Goal: Task Accomplishment & Management: Manage account settings

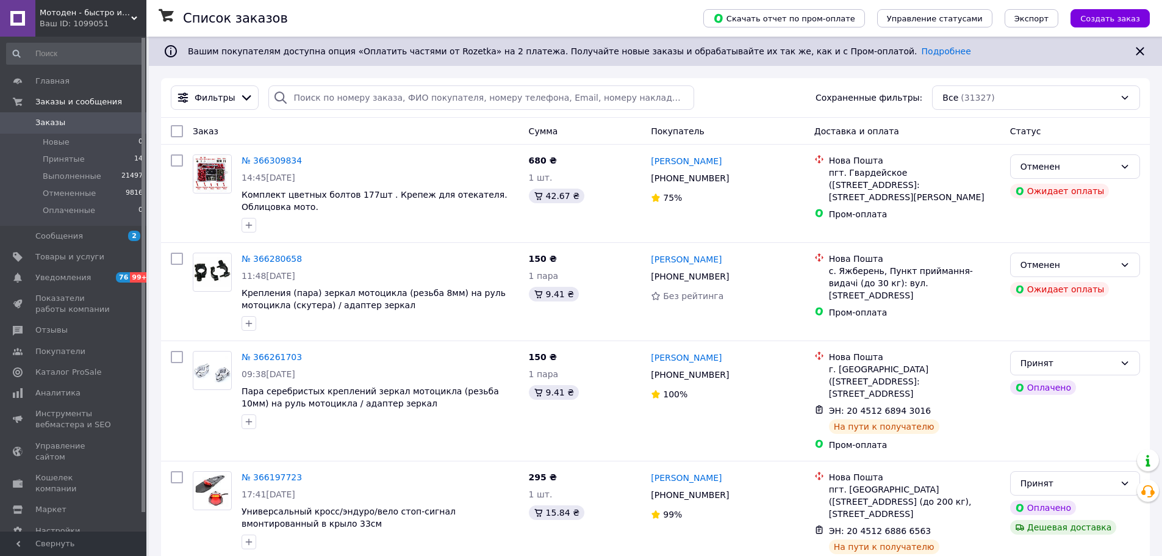
click at [69, 120] on span "Заказы" at bounding box center [73, 122] width 77 height 11
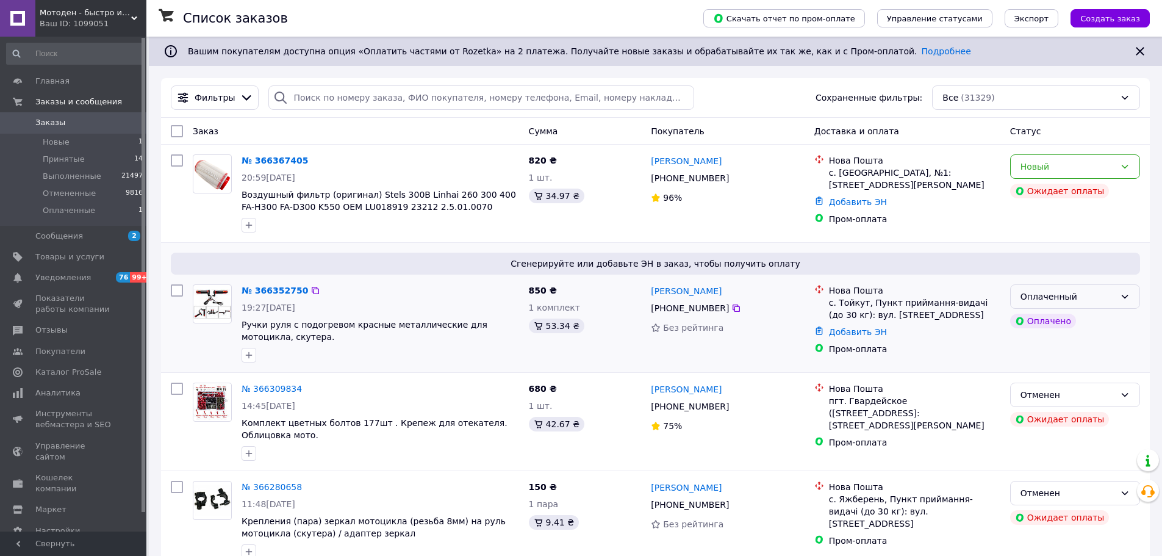
click at [1084, 295] on div "Оплаченный" at bounding box center [1067, 296] width 95 height 13
click at [1078, 321] on li "Принят" at bounding box center [1074, 323] width 129 height 22
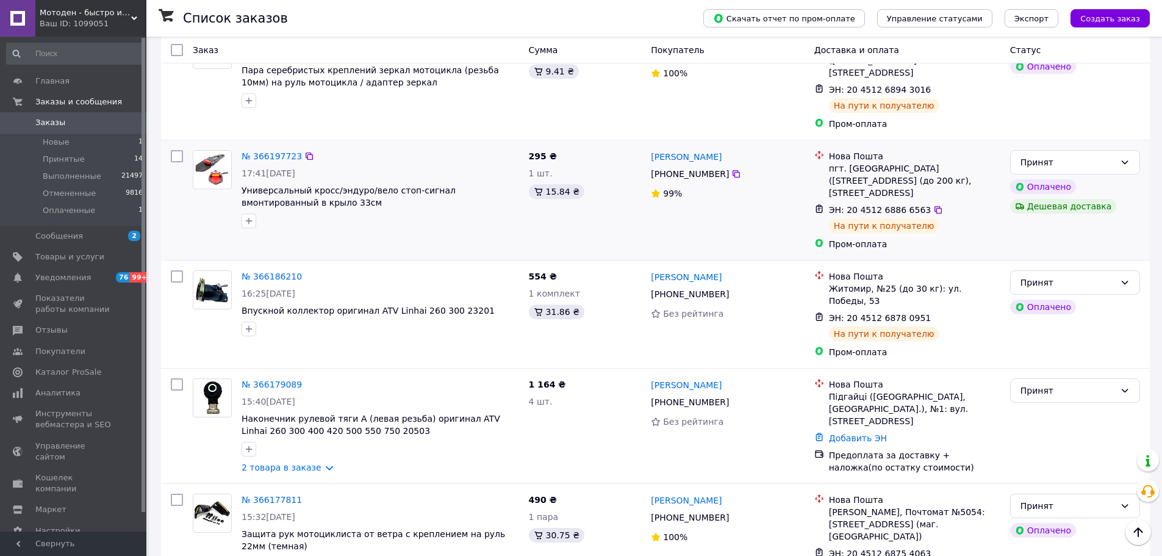
scroll to position [610, 0]
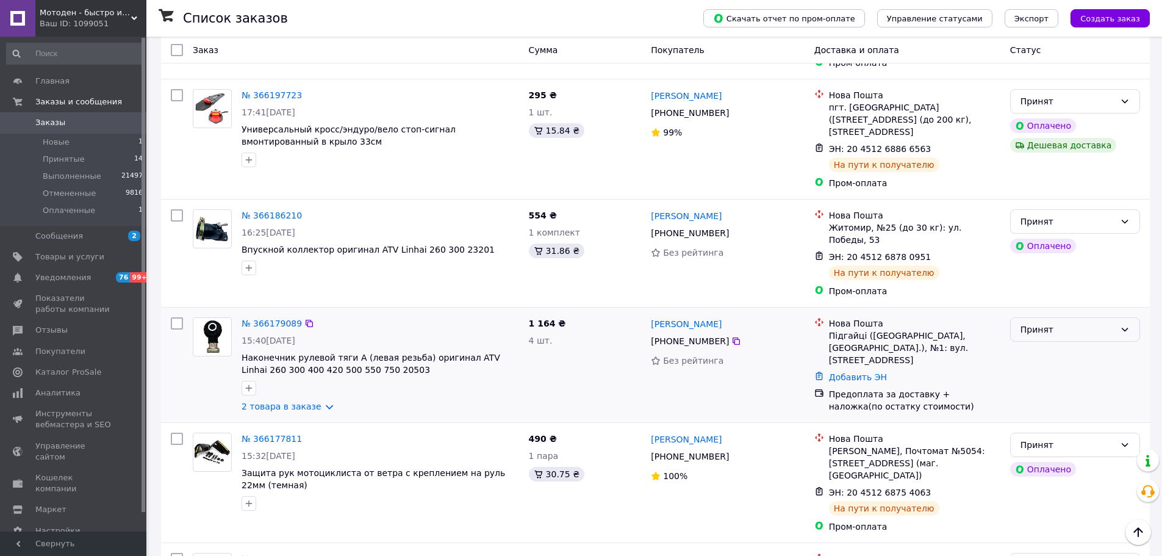
click at [1062, 323] on div "Принят" at bounding box center [1067, 329] width 95 height 13
click at [1050, 356] on li "Отменен" at bounding box center [1074, 354] width 129 height 22
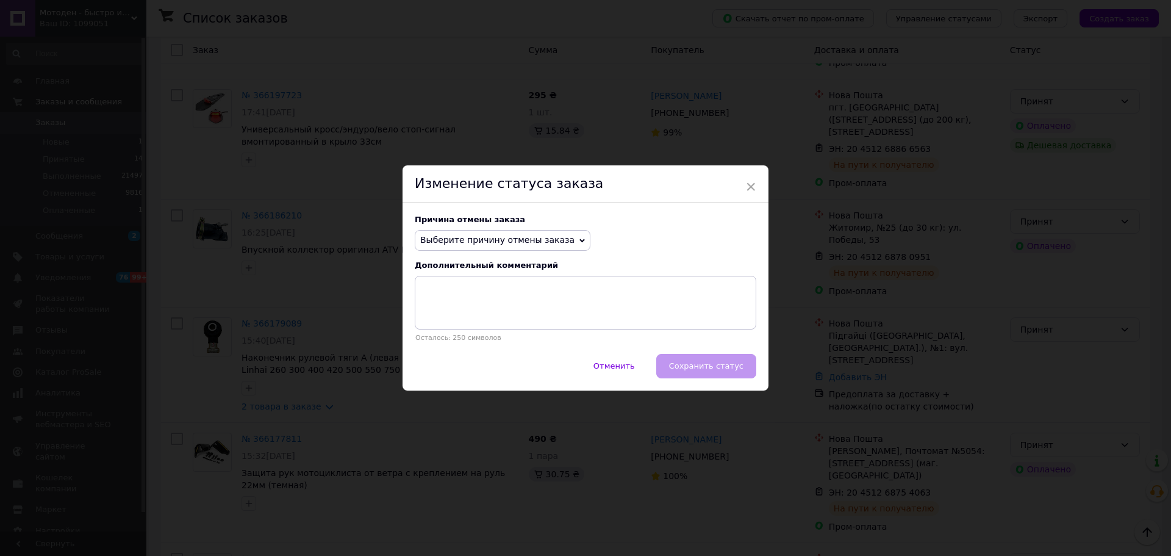
click at [524, 240] on span "Выберите причину отмены заказа" at bounding box center [497, 240] width 154 height 10
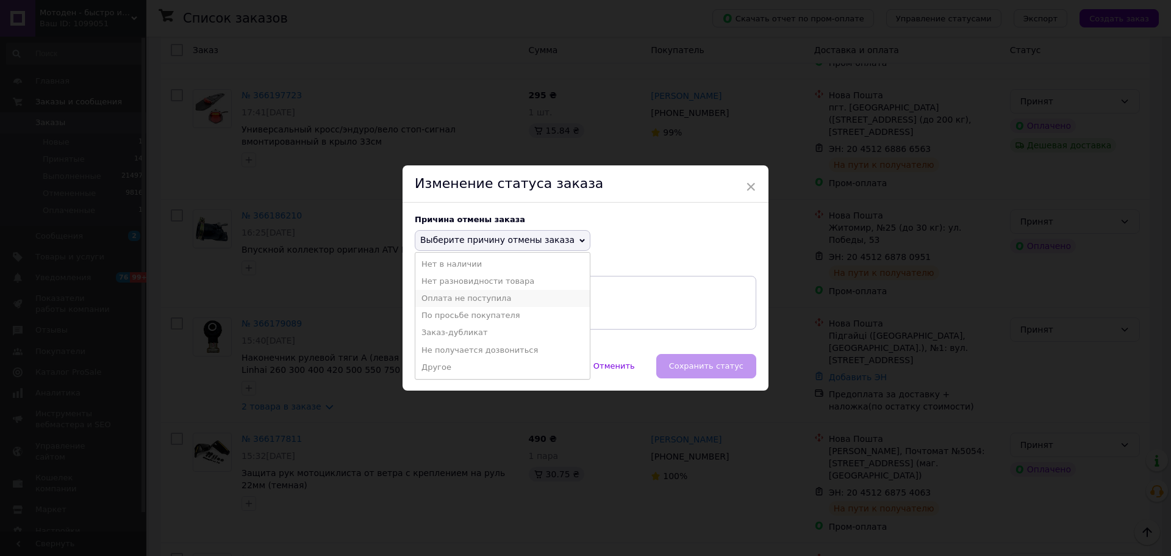
click at [459, 301] on li "Оплата не поступила" at bounding box center [502, 298] width 174 height 17
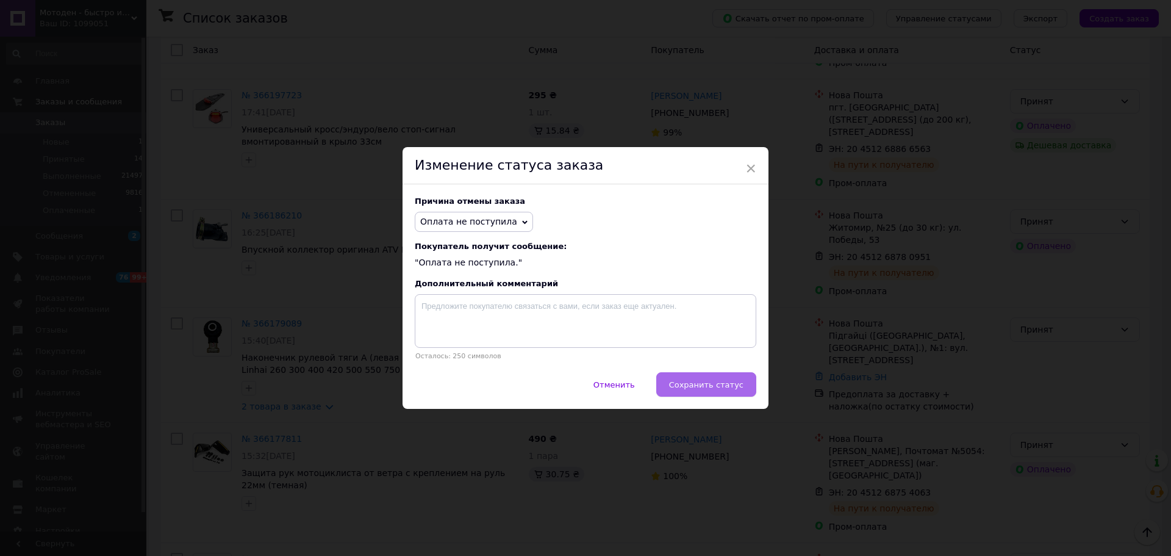
click at [719, 392] on button "Сохранить статус" at bounding box center [706, 384] width 100 height 24
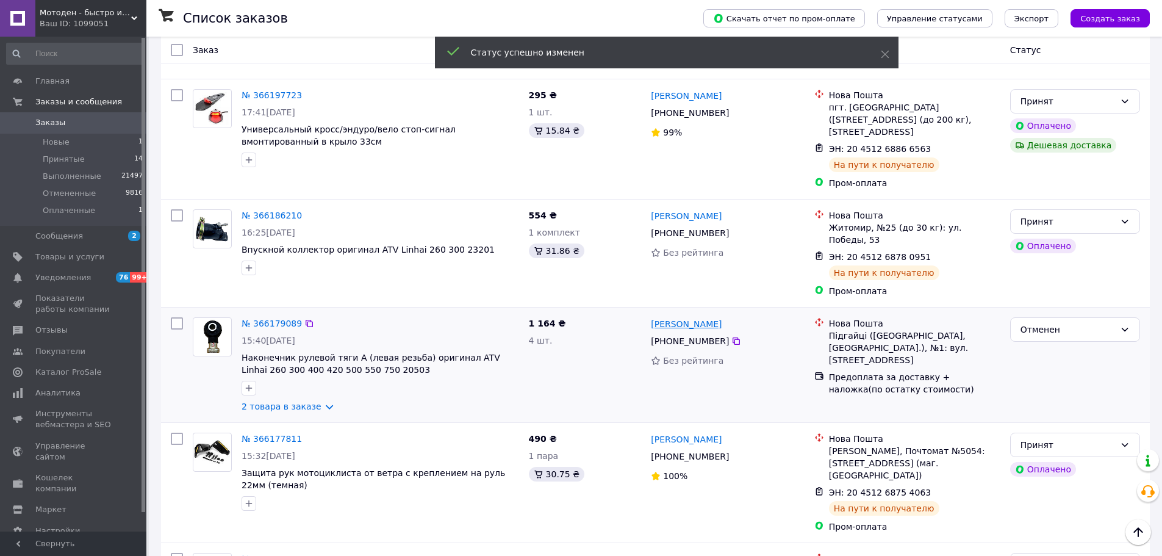
click at [690, 318] on link "[PERSON_NAME]" at bounding box center [686, 324] width 71 height 12
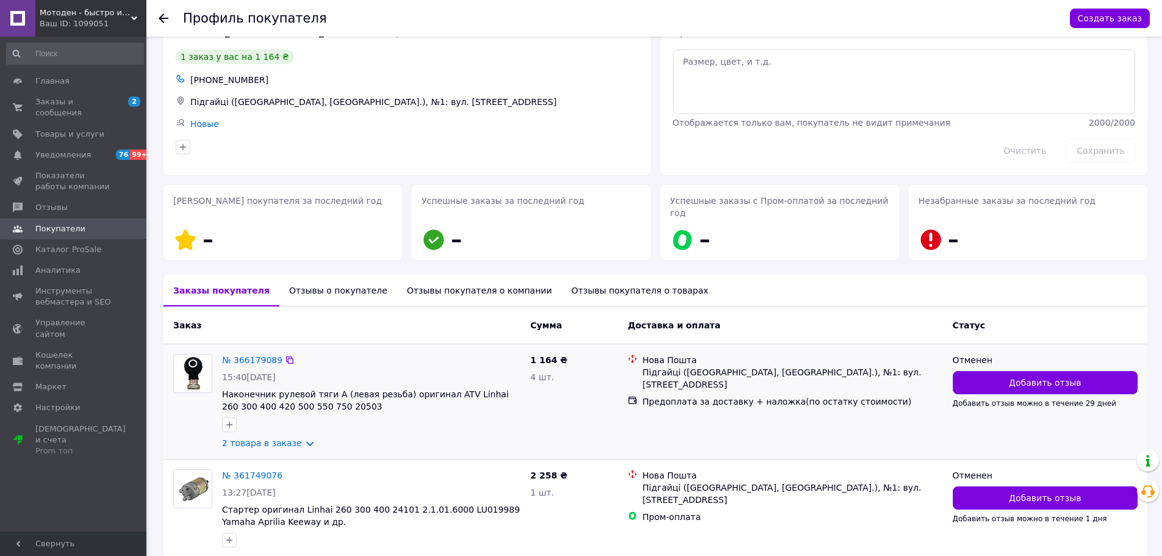
scroll to position [81, 0]
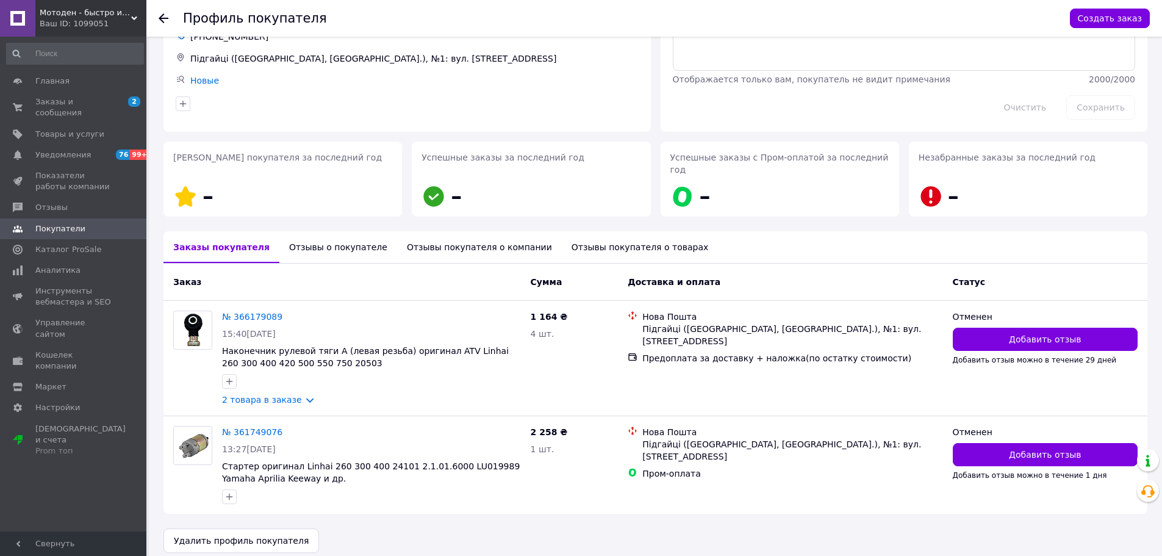
click at [307, 231] on div "Отзывы о покупателе" at bounding box center [338, 247] width 118 height 32
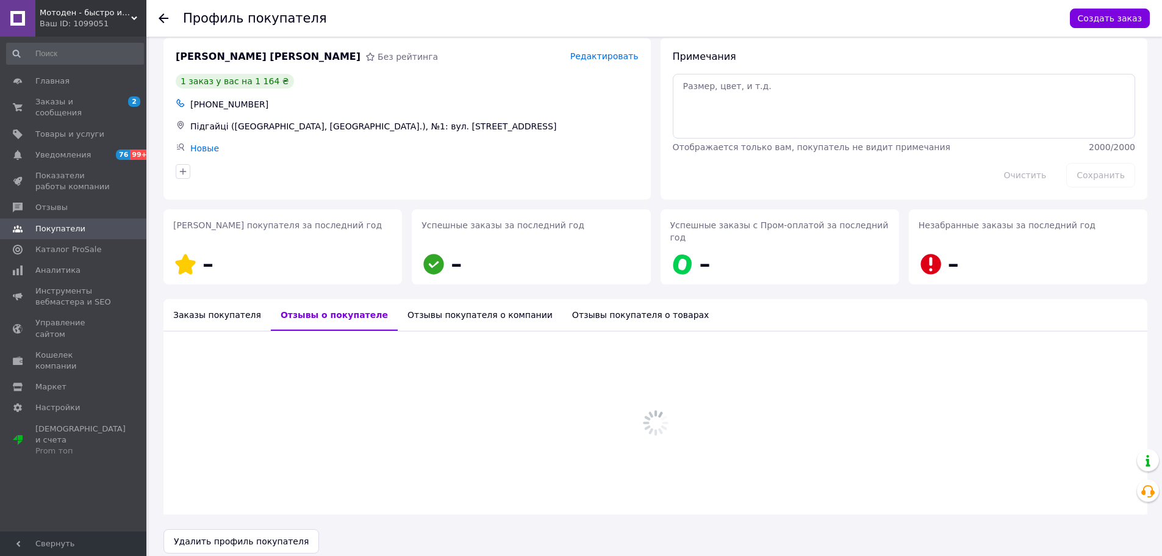
scroll to position [31, 0]
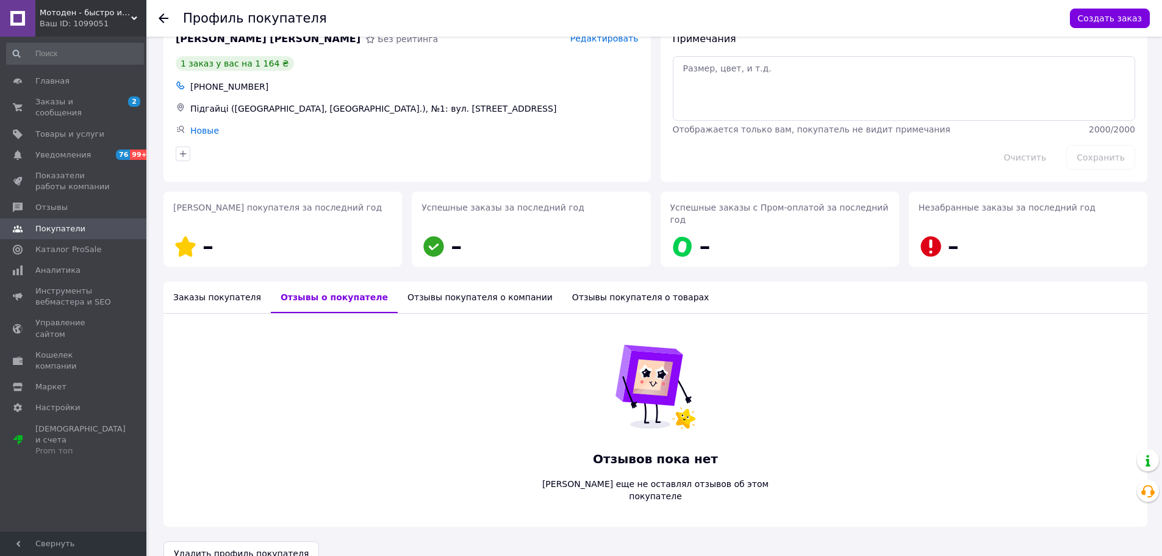
click at [199, 290] on div "Заказы покупателя" at bounding box center [216, 297] width 107 height 32
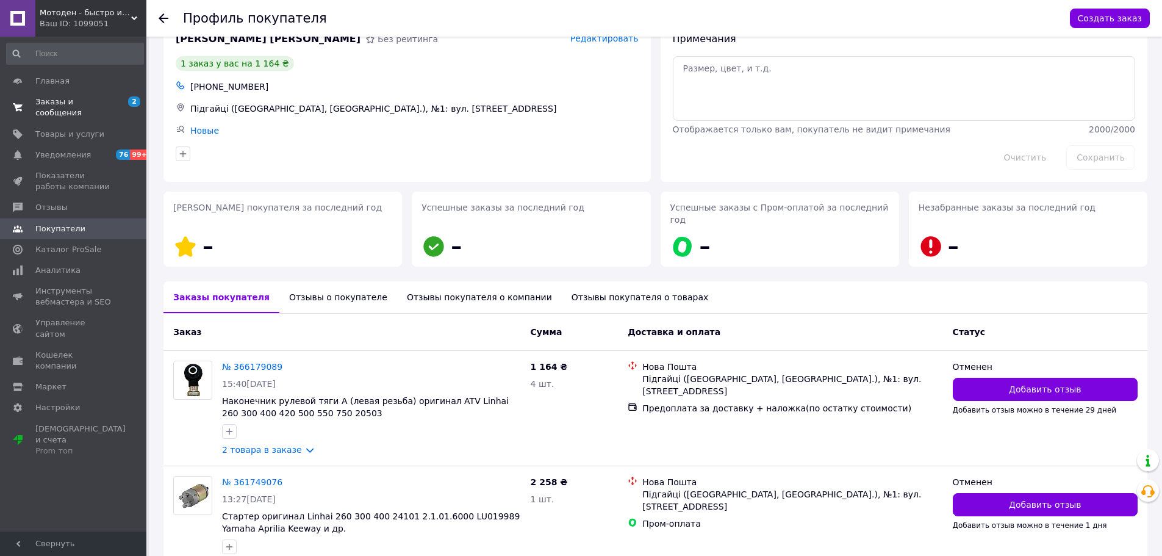
click at [51, 103] on span "Заказы и сообщения" at bounding box center [73, 107] width 77 height 22
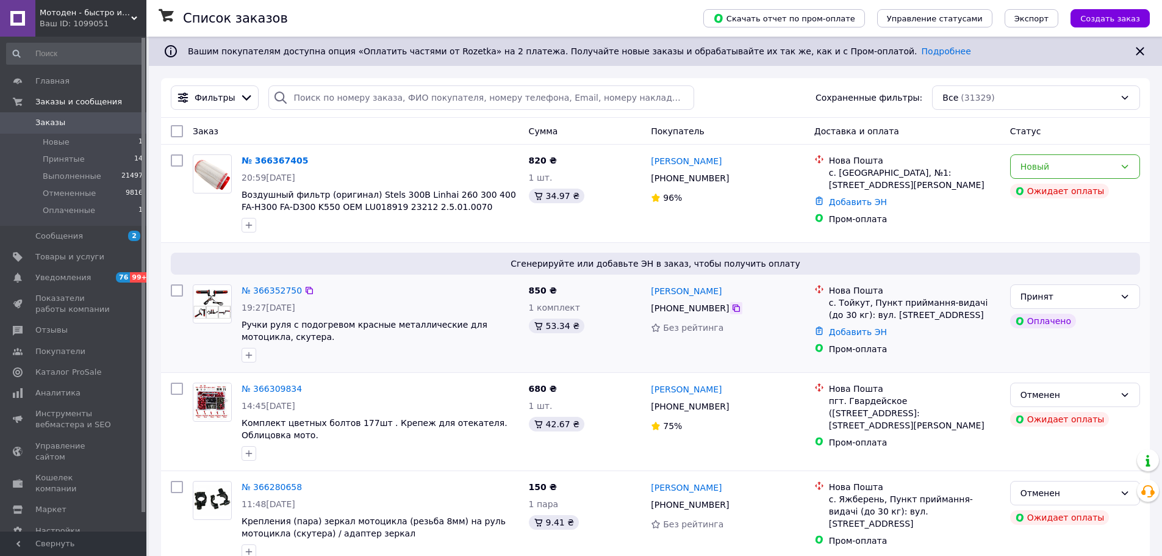
click at [732, 307] on icon at bounding box center [735, 307] width 7 height 7
click at [268, 295] on link "№ 366352750" at bounding box center [271, 290] width 60 height 10
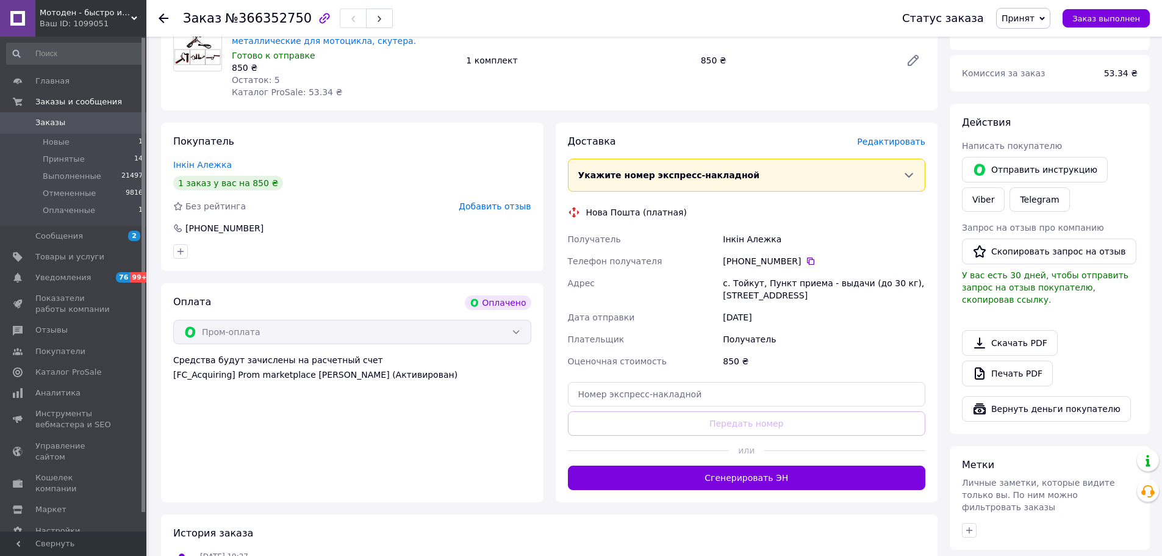
scroll to position [534, 0]
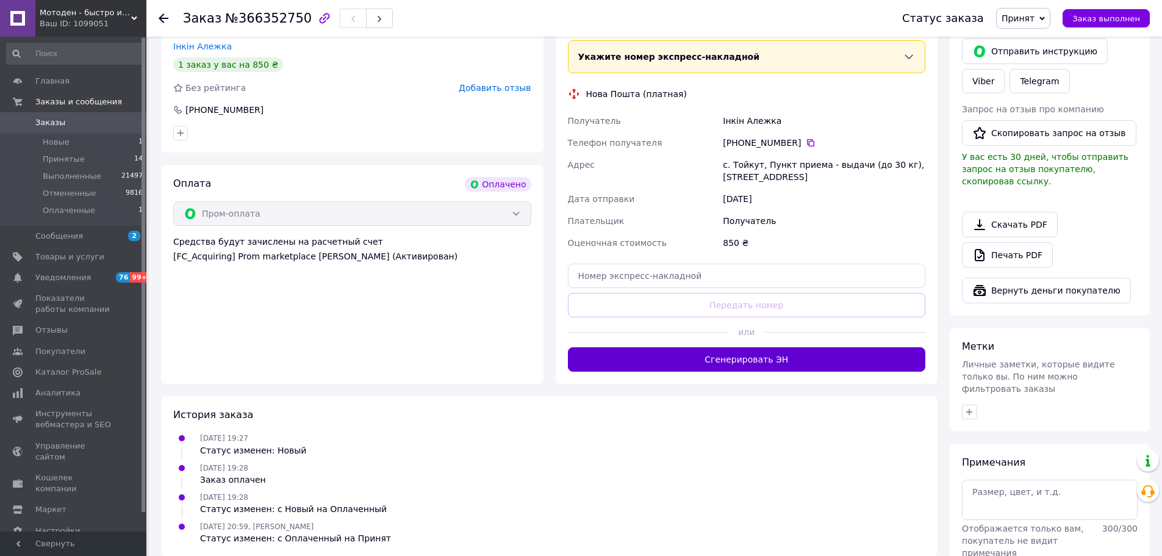
click at [725, 357] on button "Сгенерировать ЭН" at bounding box center [747, 359] width 358 height 24
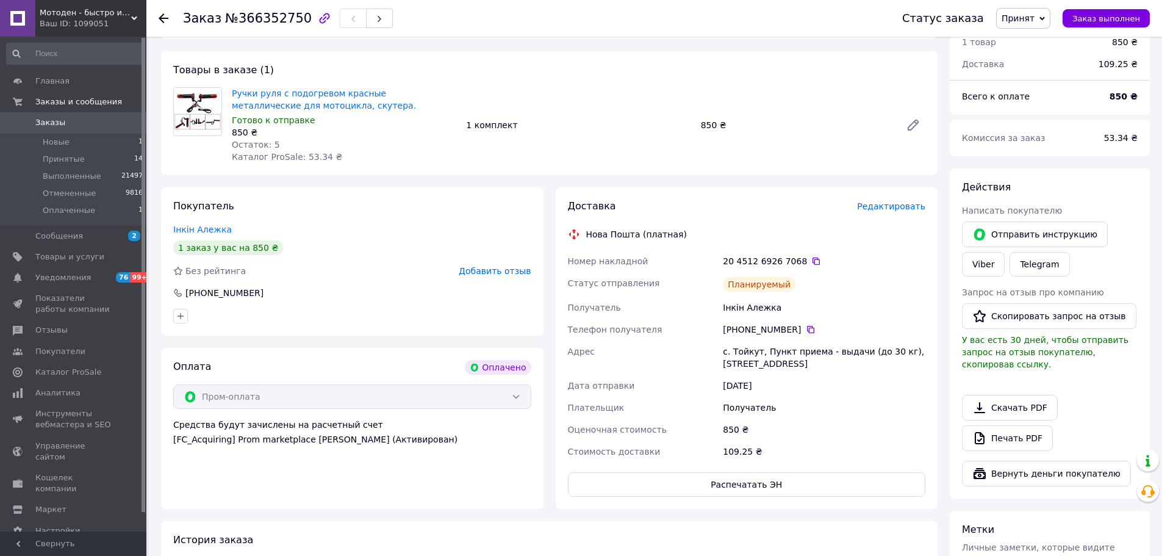
scroll to position [290, 0]
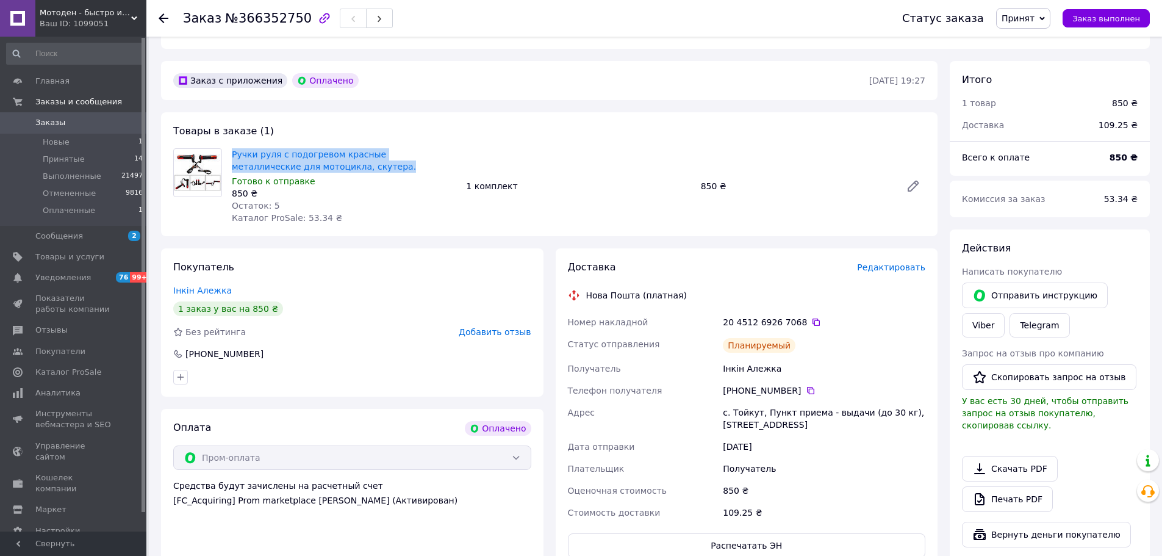
drag, startPoint x: 320, startPoint y: 167, endPoint x: 226, endPoint y: 149, distance: 96.2
click at [226, 149] on div "Ручки руля с подогревом красные металлические для мотоцикла, скутера. Готово к …" at bounding box center [549, 186] width 762 height 76
copy div "Ручки руля с подогревом красные металлические для мотоцикла, скутера."
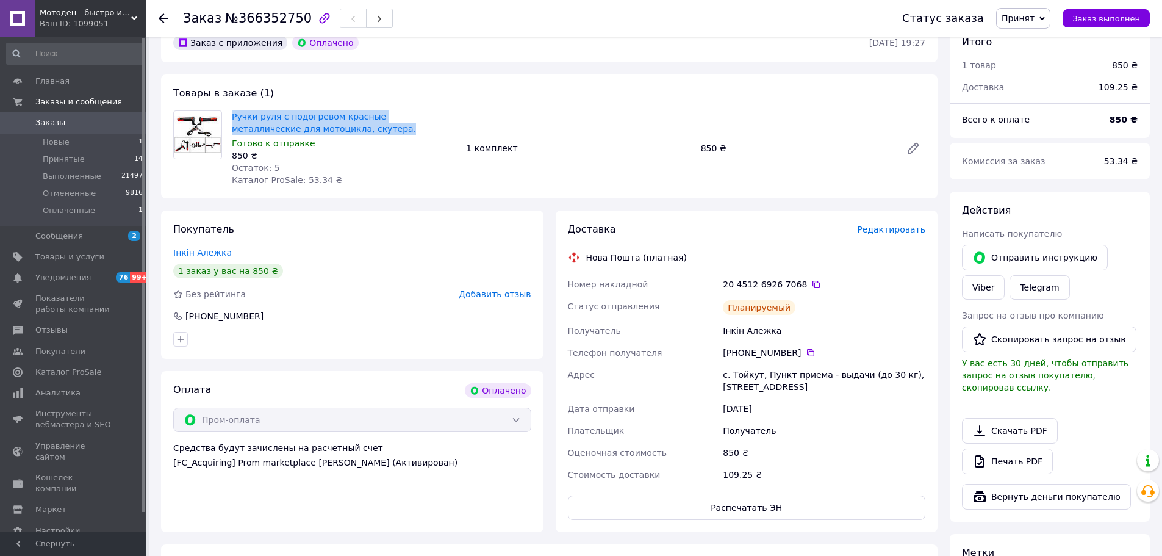
scroll to position [327, 0]
click at [78, 124] on span "Заказы" at bounding box center [73, 122] width 77 height 11
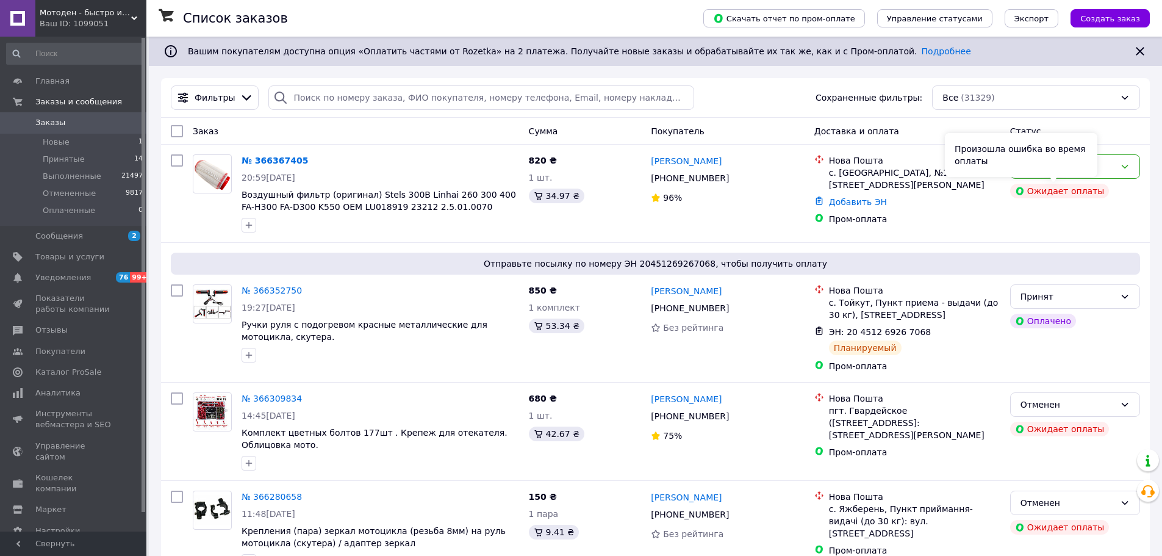
click at [1069, 172] on div "Произошла ошибка во время оплаты" at bounding box center [1021, 155] width 152 height 44
click at [1111, 171] on div "Новый" at bounding box center [1067, 166] width 95 height 13
click at [1059, 189] on li "Принят" at bounding box center [1074, 193] width 129 height 22
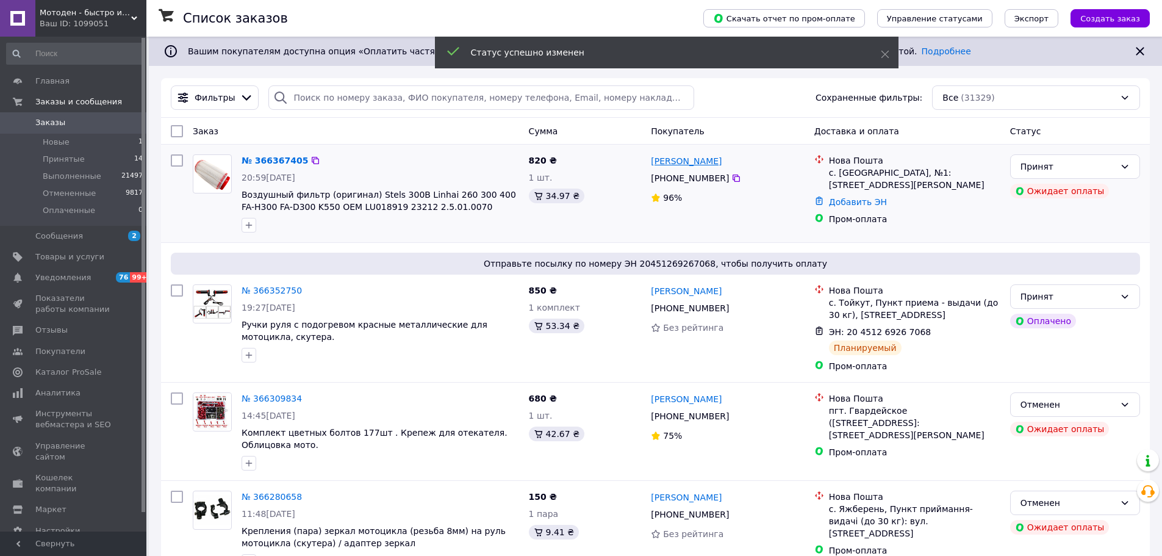
click at [706, 158] on link "[PERSON_NAME]" at bounding box center [686, 161] width 71 height 12
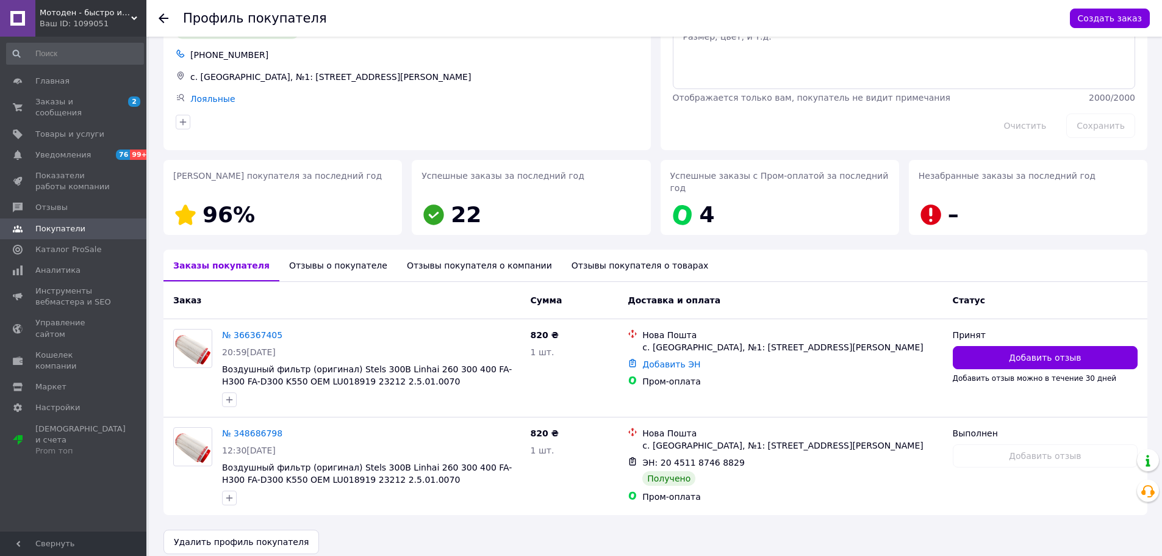
scroll to position [63, 0]
click at [293, 257] on div "Отзывы о покупателе" at bounding box center [338, 265] width 118 height 32
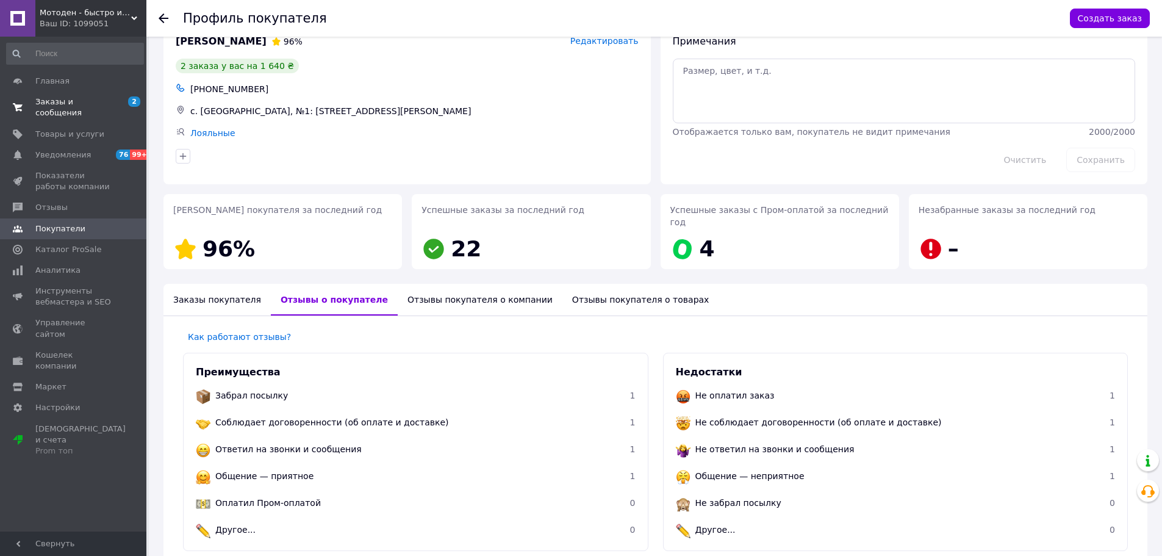
scroll to position [0, 0]
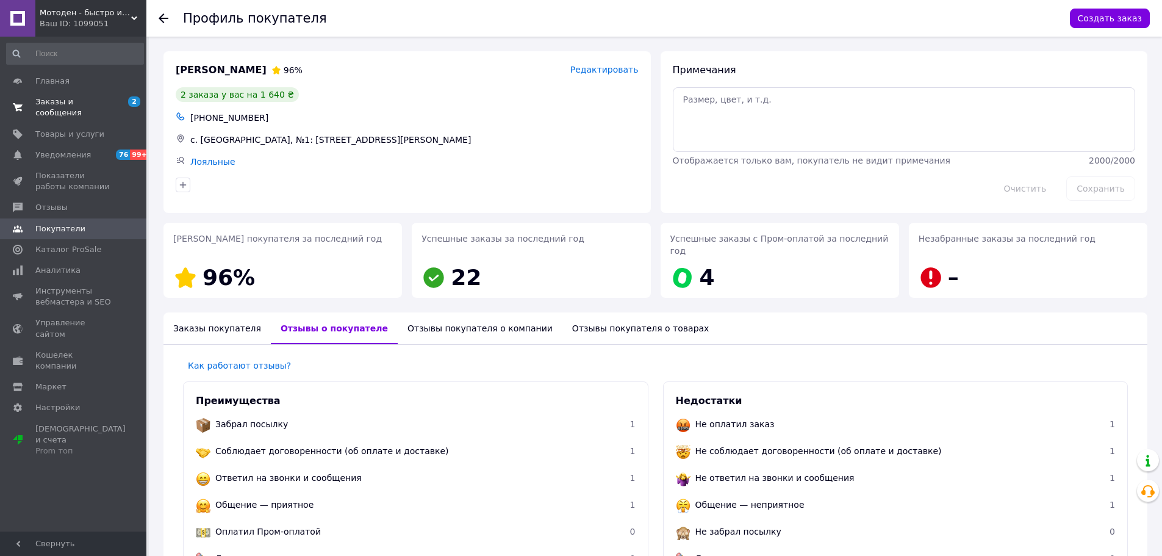
click at [59, 99] on span "Заказы и сообщения" at bounding box center [73, 107] width 77 height 22
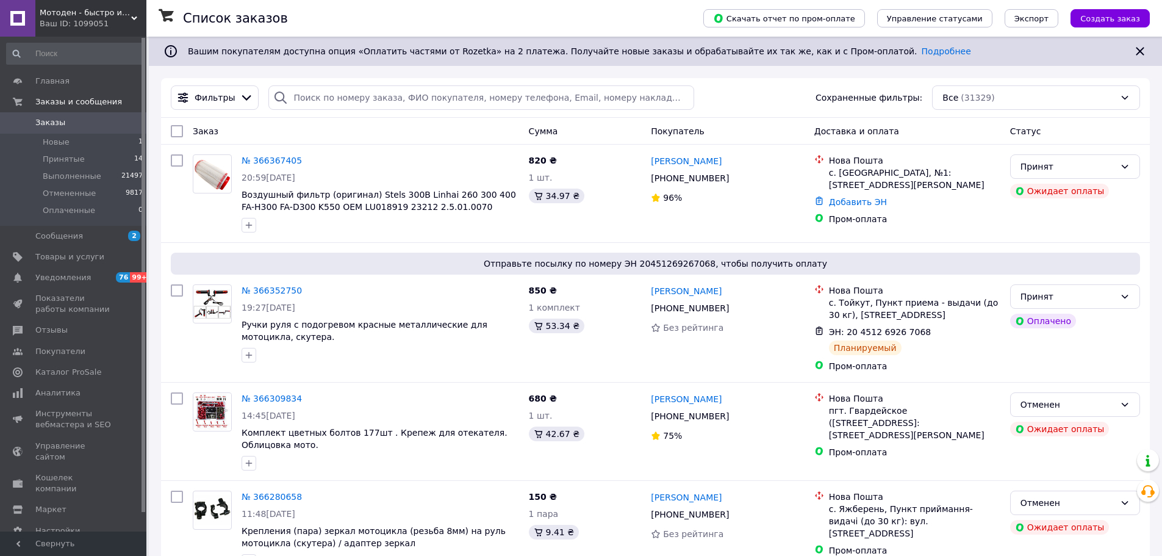
drag, startPoint x: 64, startPoint y: 121, endPoint x: 59, endPoint y: 24, distance: 97.7
click at [64, 121] on span "Заказы" at bounding box center [73, 122] width 77 height 11
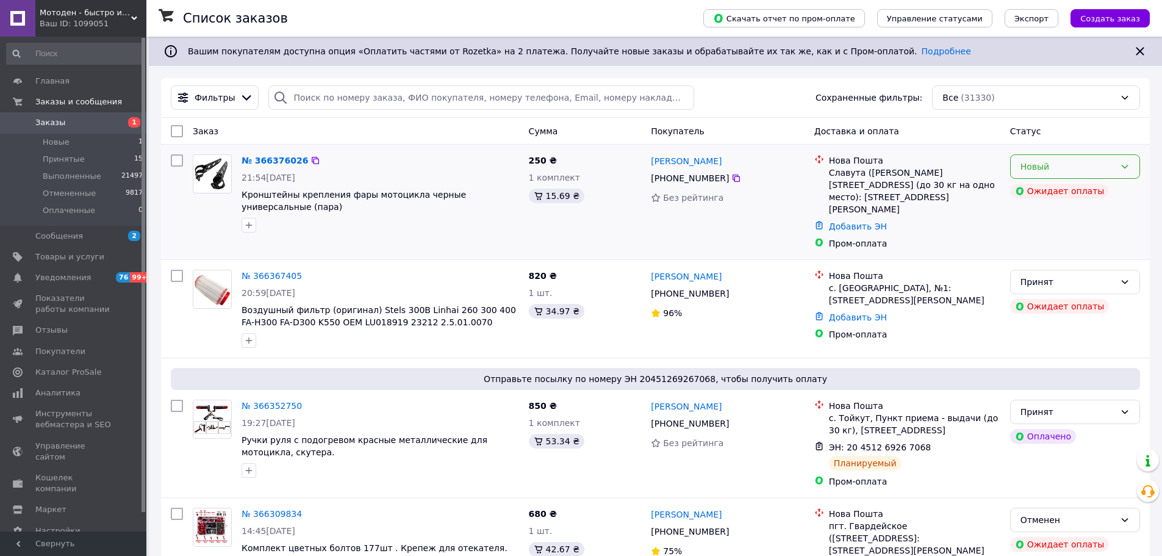
click at [1125, 163] on icon at bounding box center [1125, 167] width 10 height 10
click at [1054, 193] on li "Принят" at bounding box center [1074, 193] width 129 height 22
click at [700, 270] on link "[PERSON_NAME]" at bounding box center [686, 276] width 71 height 12
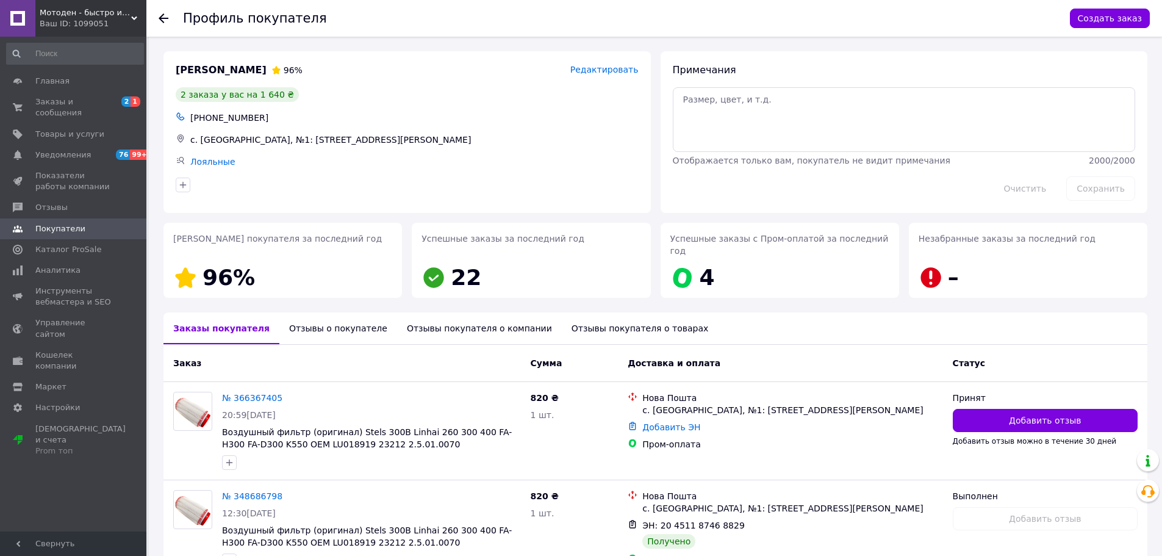
scroll to position [63, 0]
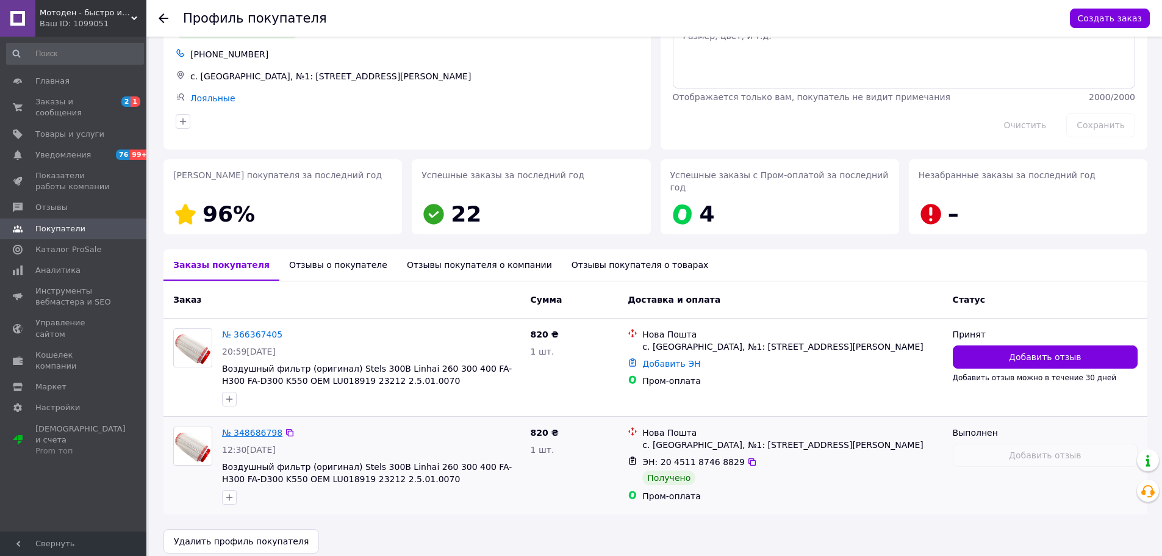
click at [251, 427] on link "№ 348686798" at bounding box center [252, 432] width 60 height 10
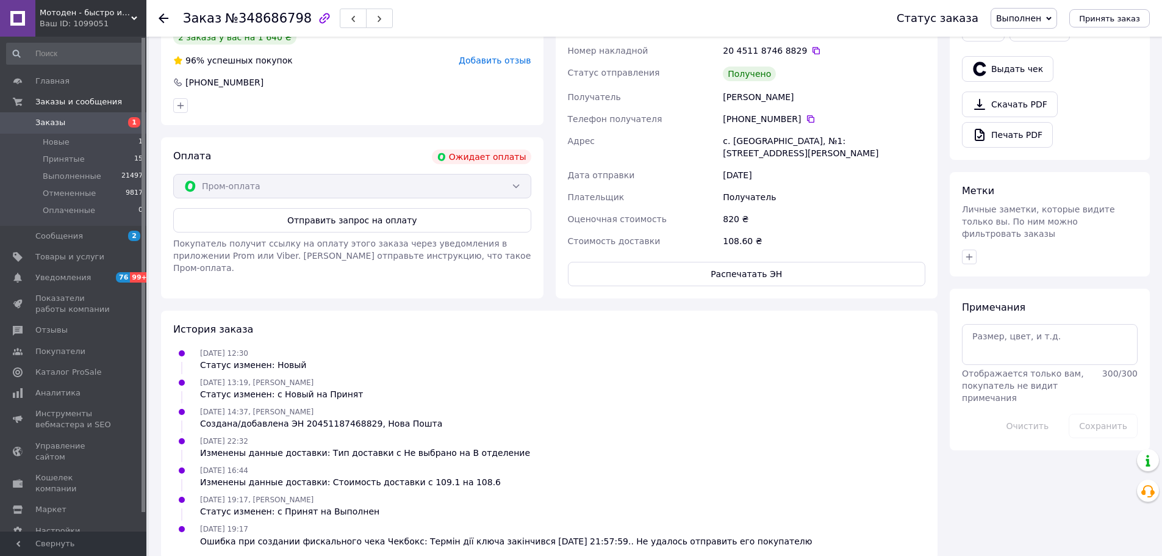
scroll to position [287, 0]
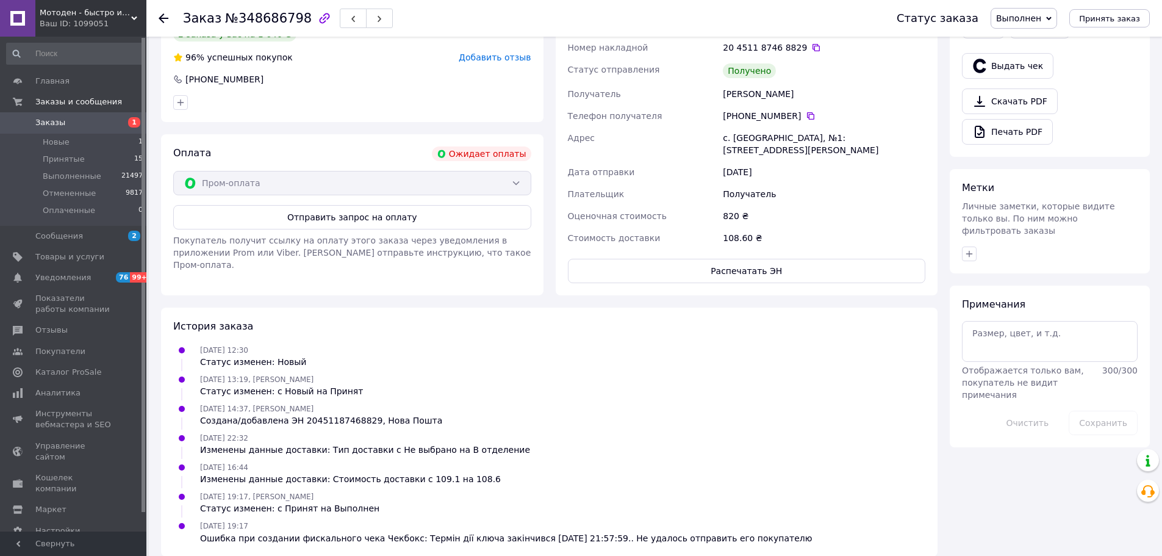
click at [79, 123] on span "Заказы" at bounding box center [73, 122] width 77 height 11
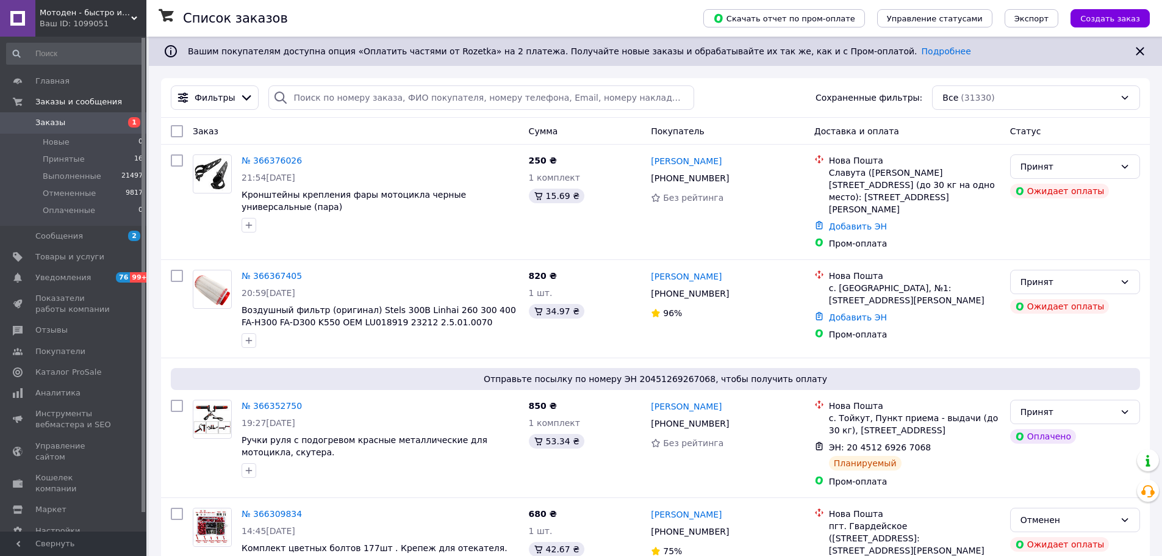
click at [71, 120] on span "Заказы" at bounding box center [73, 122] width 77 height 11
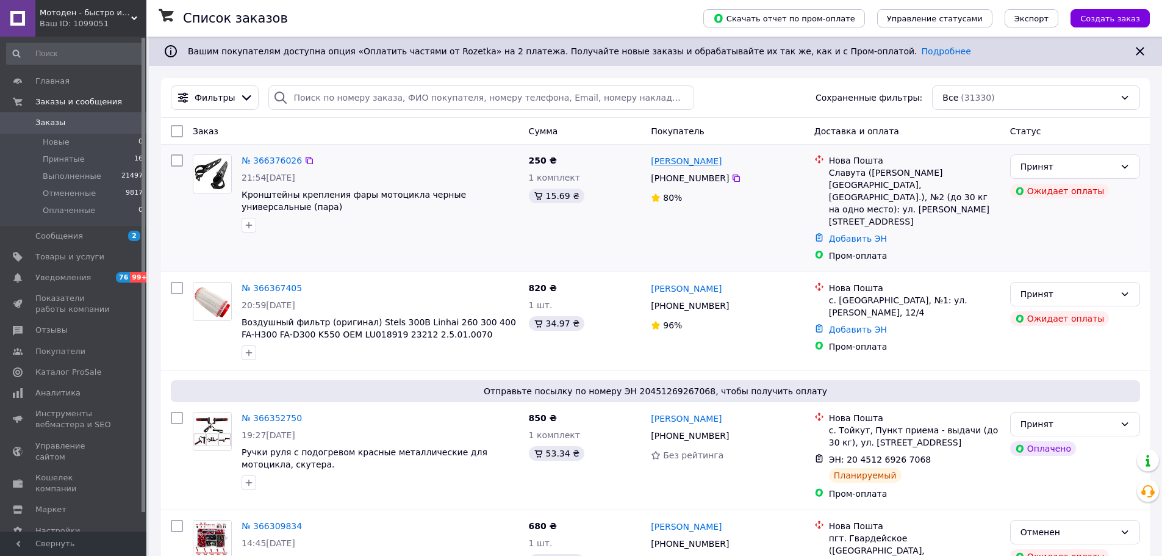
click at [690, 161] on link "[PERSON_NAME]" at bounding box center [686, 161] width 71 height 12
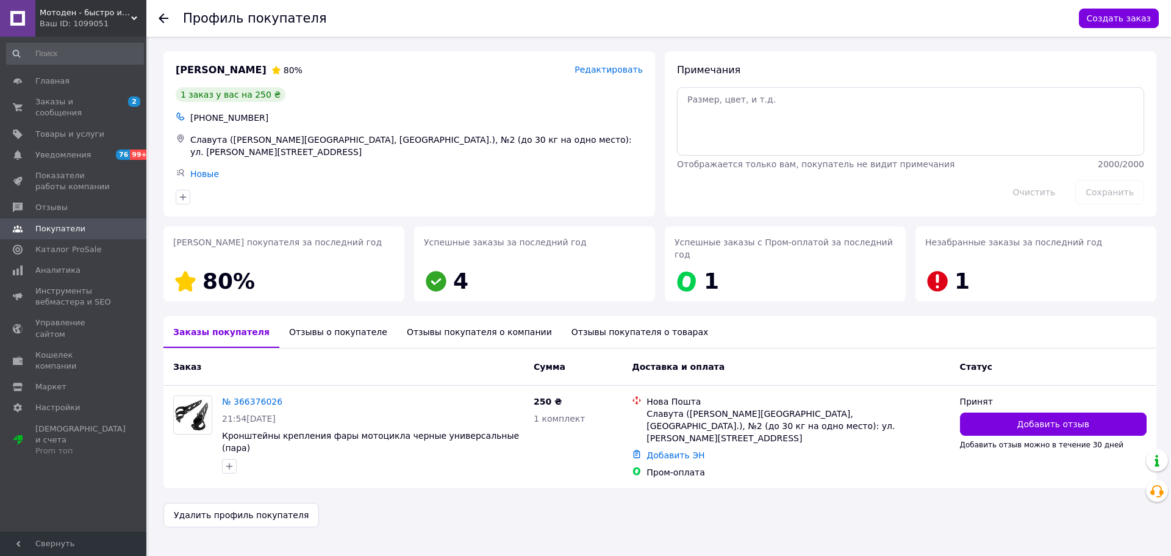
click at [301, 316] on div "Отзывы о покупателе" at bounding box center [338, 332] width 118 height 32
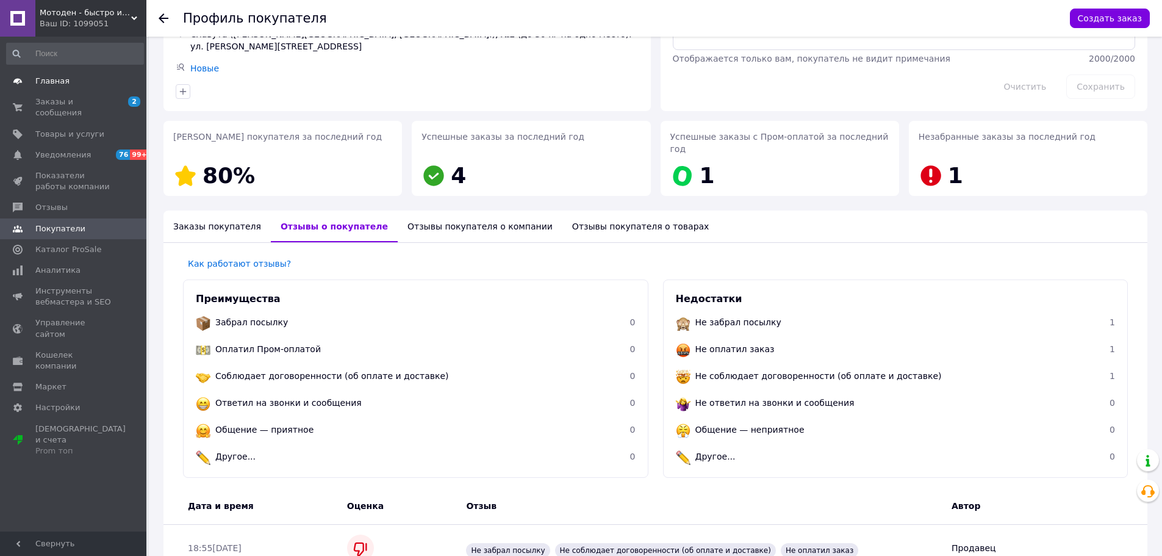
scroll to position [37, 0]
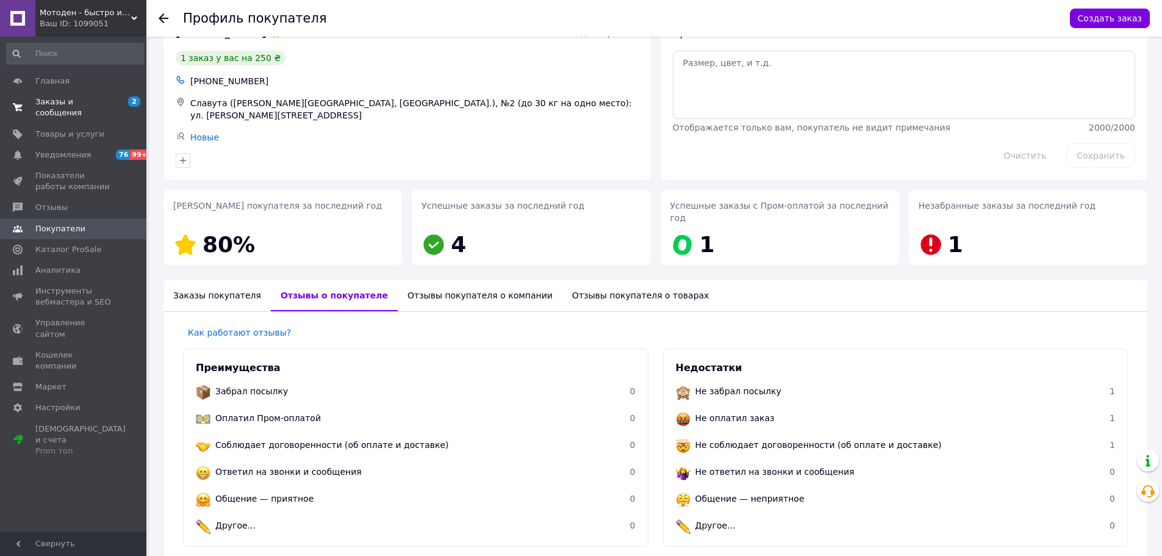
click at [60, 101] on span "Заказы и сообщения" at bounding box center [73, 107] width 77 height 22
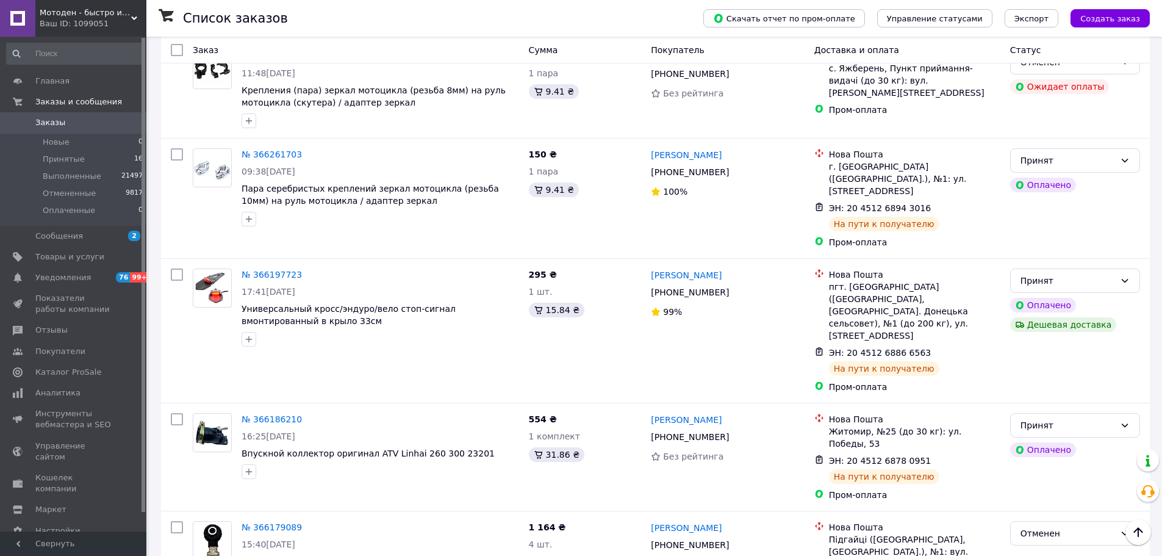
scroll to position [793, 0]
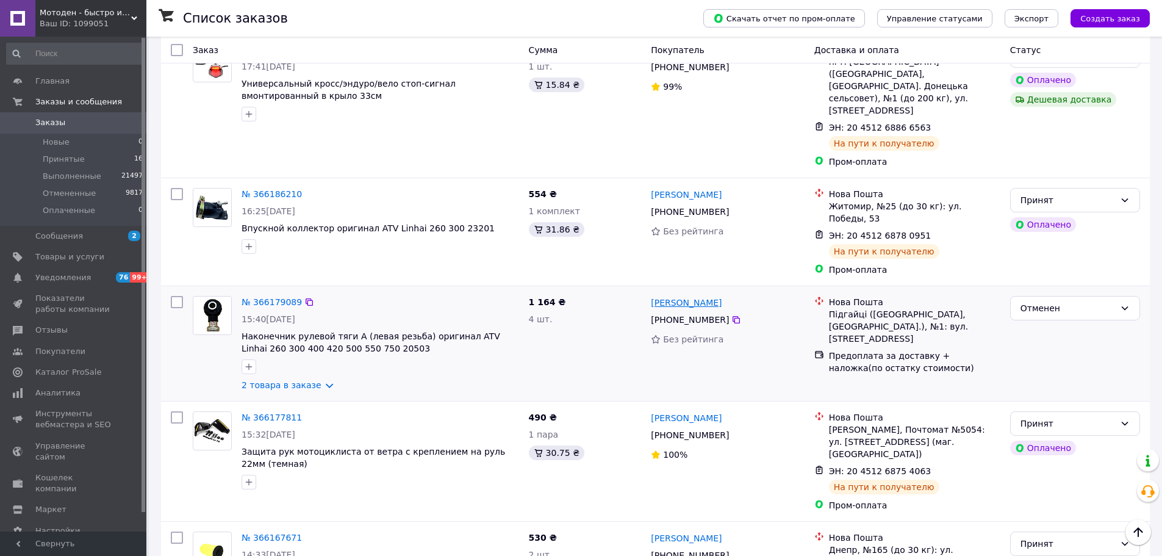
click at [692, 296] on link "[PERSON_NAME]" at bounding box center [686, 302] width 71 height 12
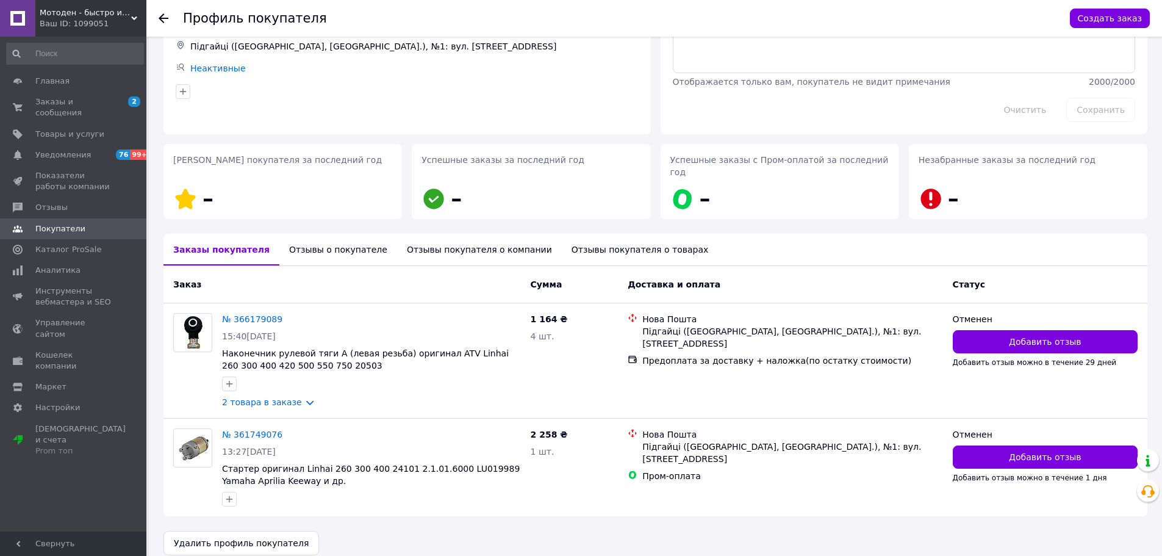
scroll to position [81, 0]
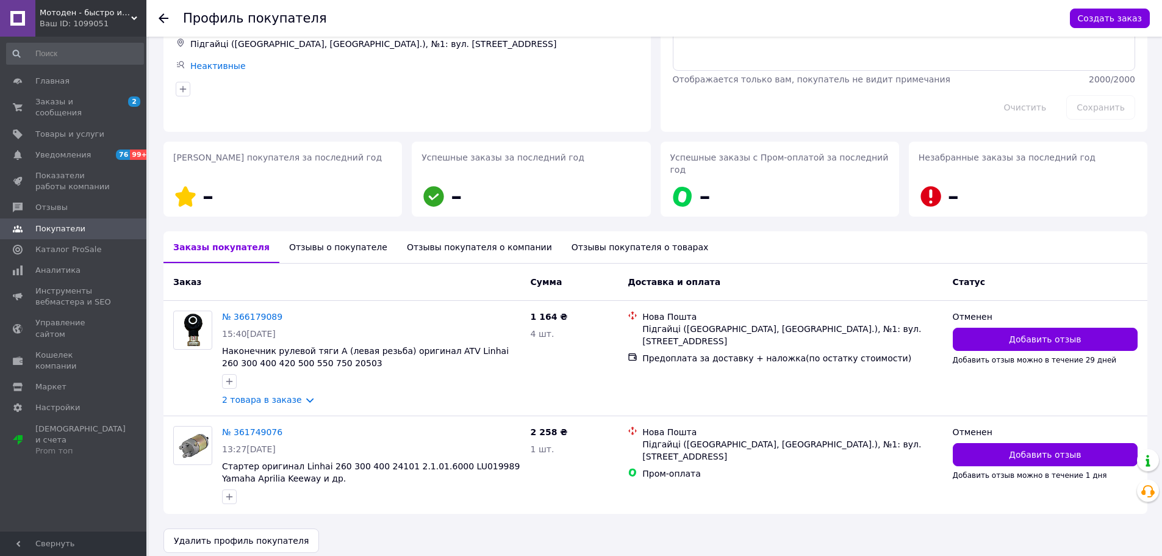
click at [309, 232] on div "Отзывы о покупателе" at bounding box center [338, 247] width 118 height 32
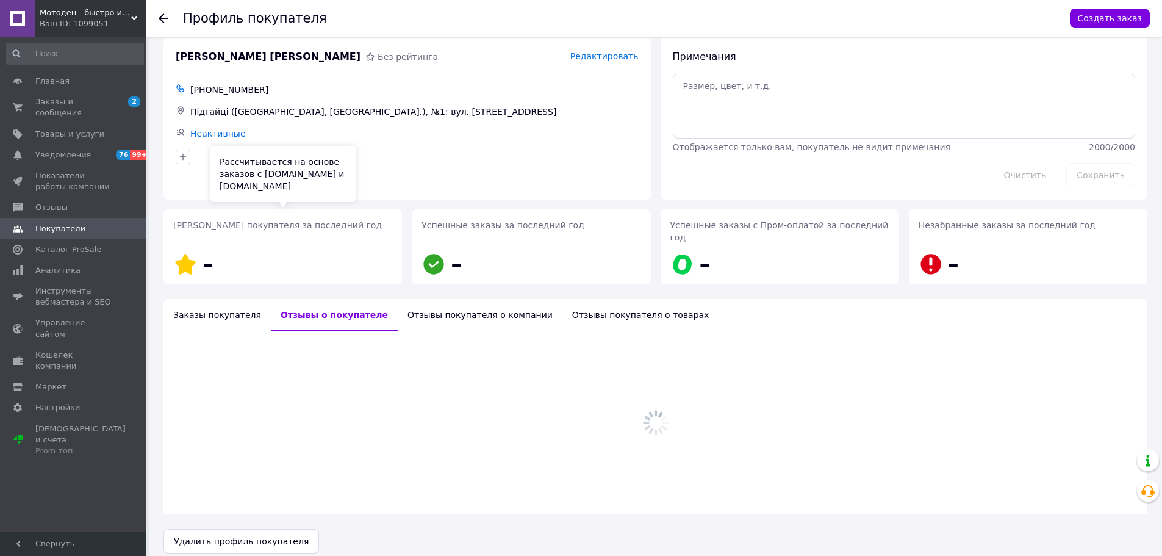
scroll to position [31, 0]
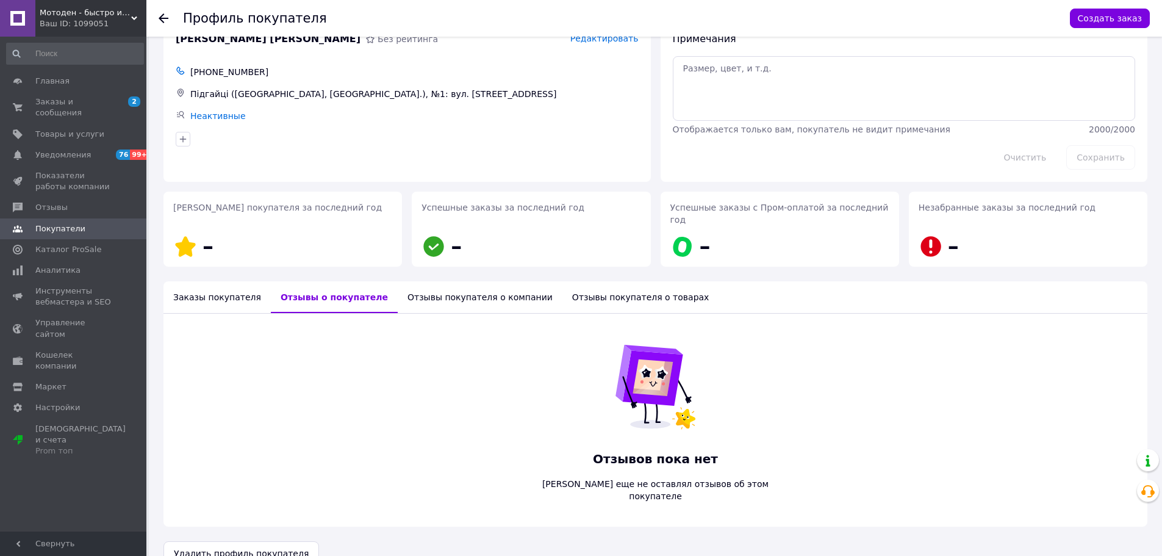
click at [208, 283] on div "Заказы покупателя" at bounding box center [216, 297] width 107 height 32
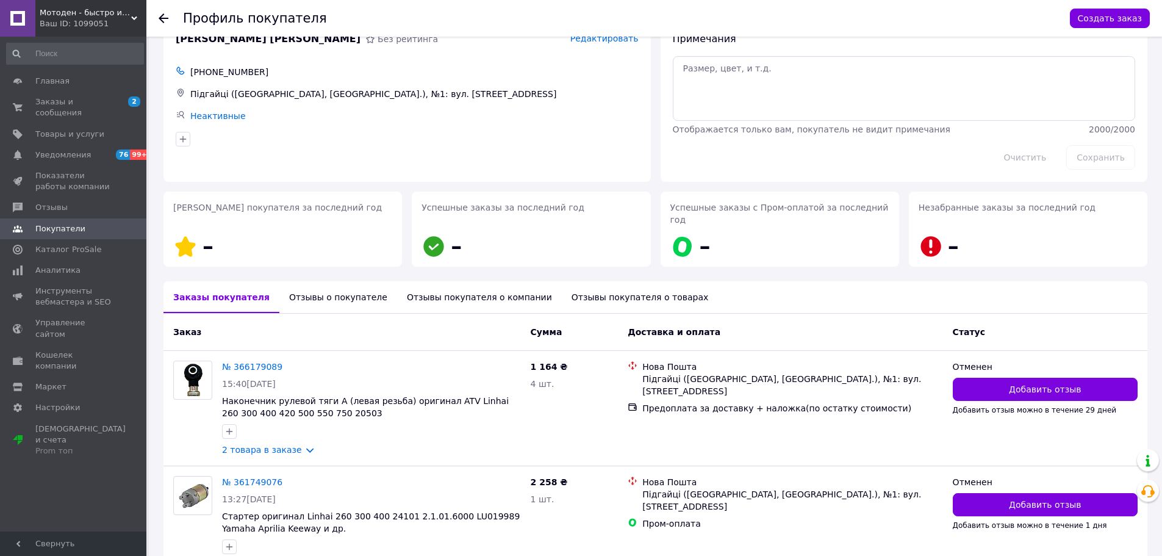
scroll to position [81, 0]
